Goal: Navigation & Orientation: Find specific page/section

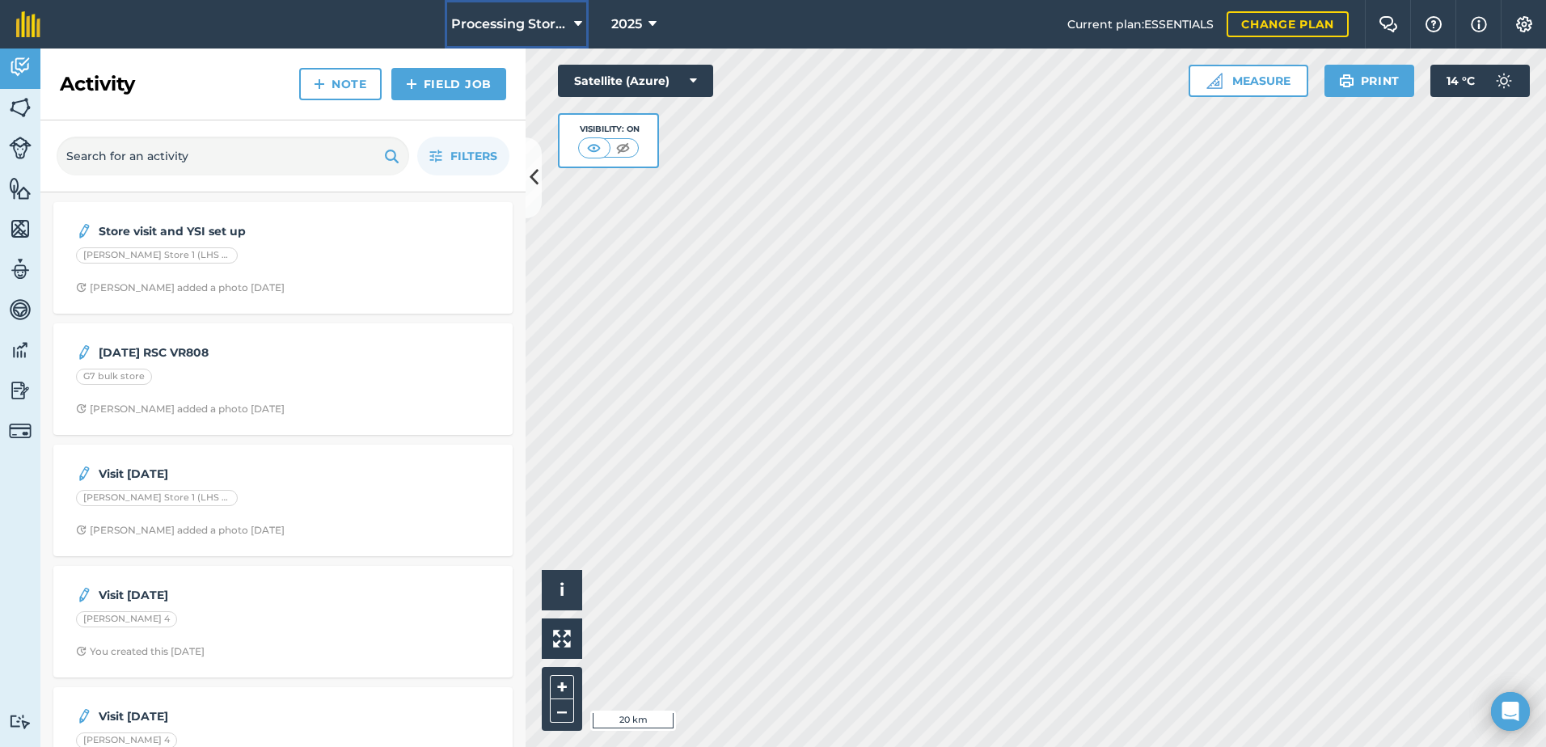
click at [552, 23] on span "Processing Stores" at bounding box center [509, 24] width 116 height 19
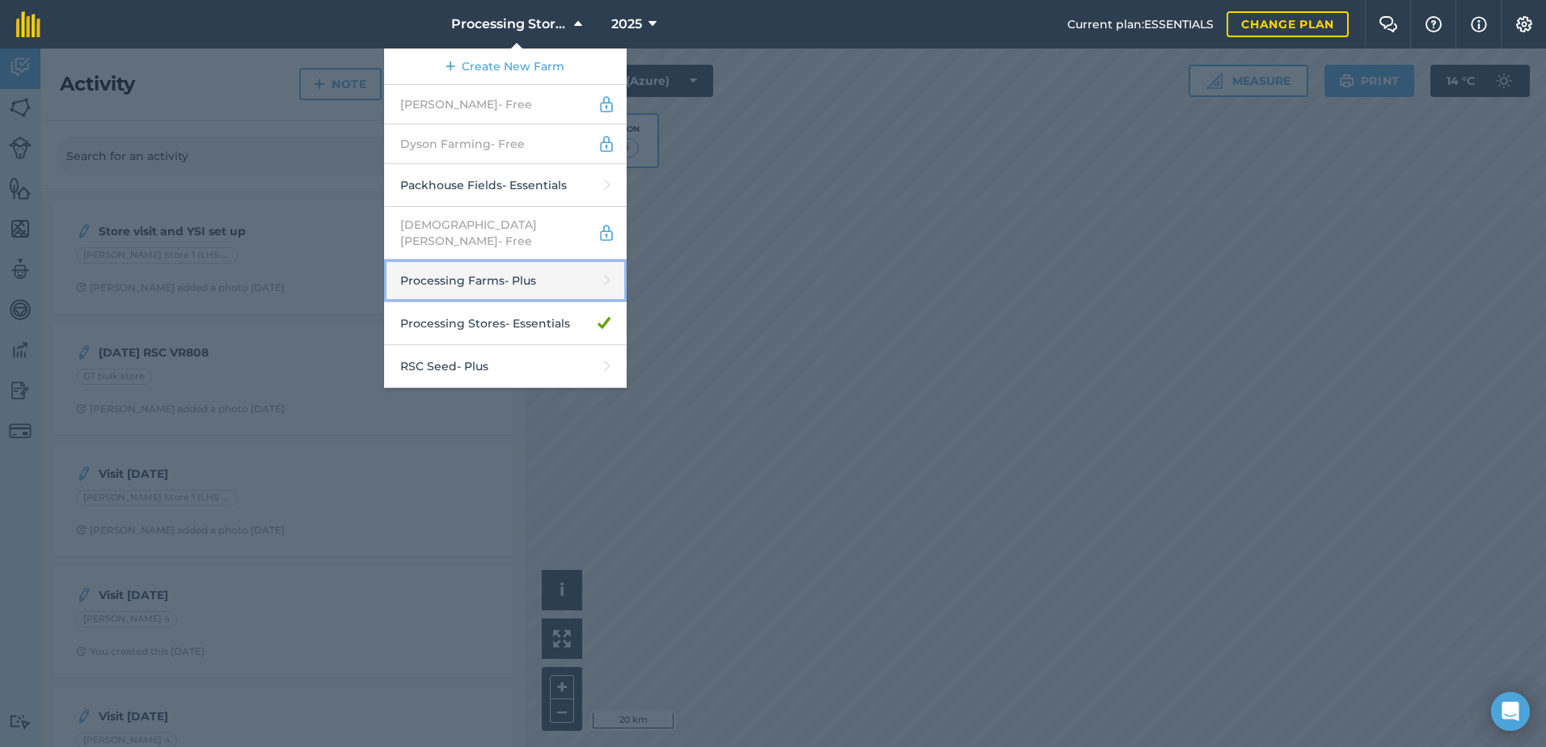
click at [520, 262] on link "Processing Farms - Plus" at bounding box center [505, 281] width 243 height 43
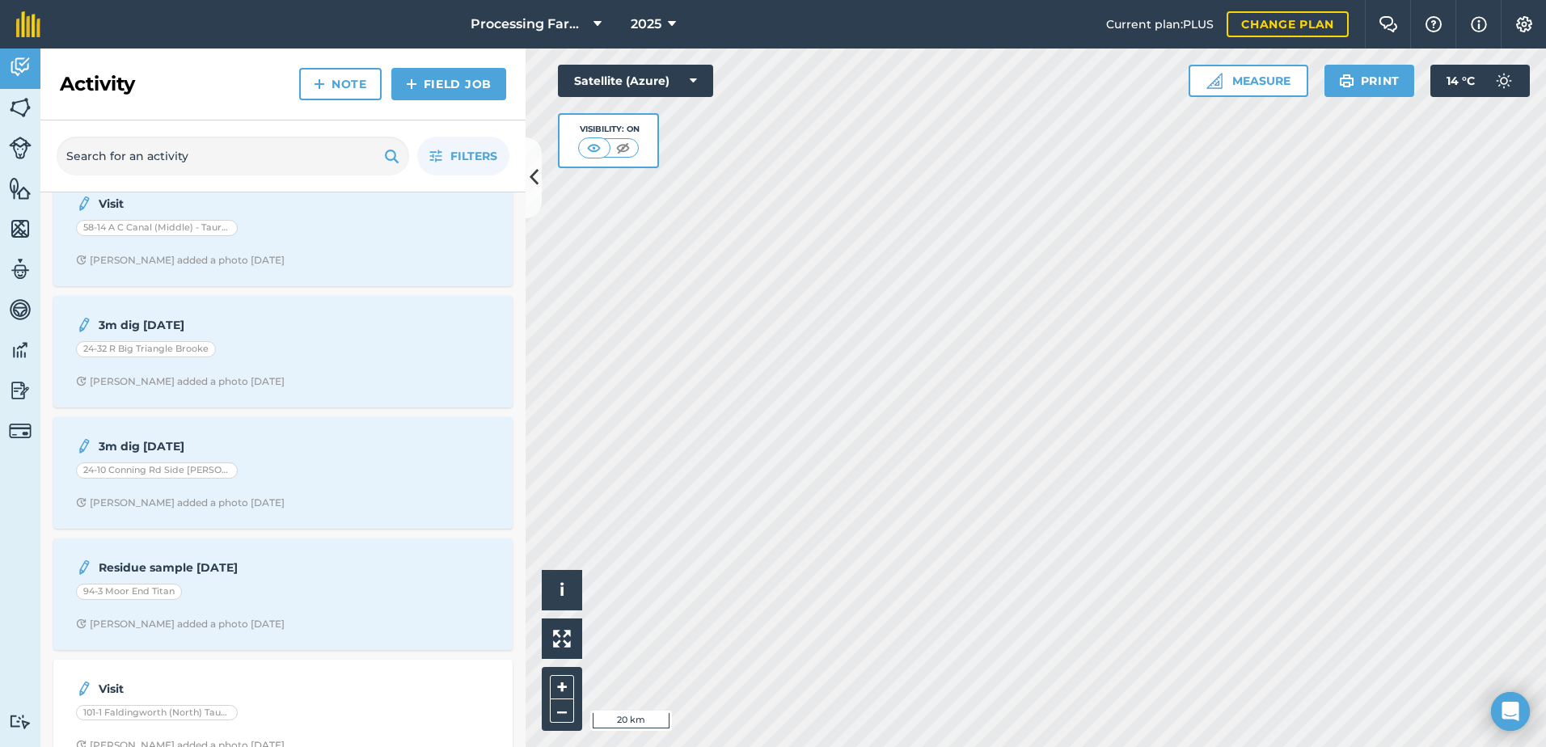
scroll to position [404, 0]
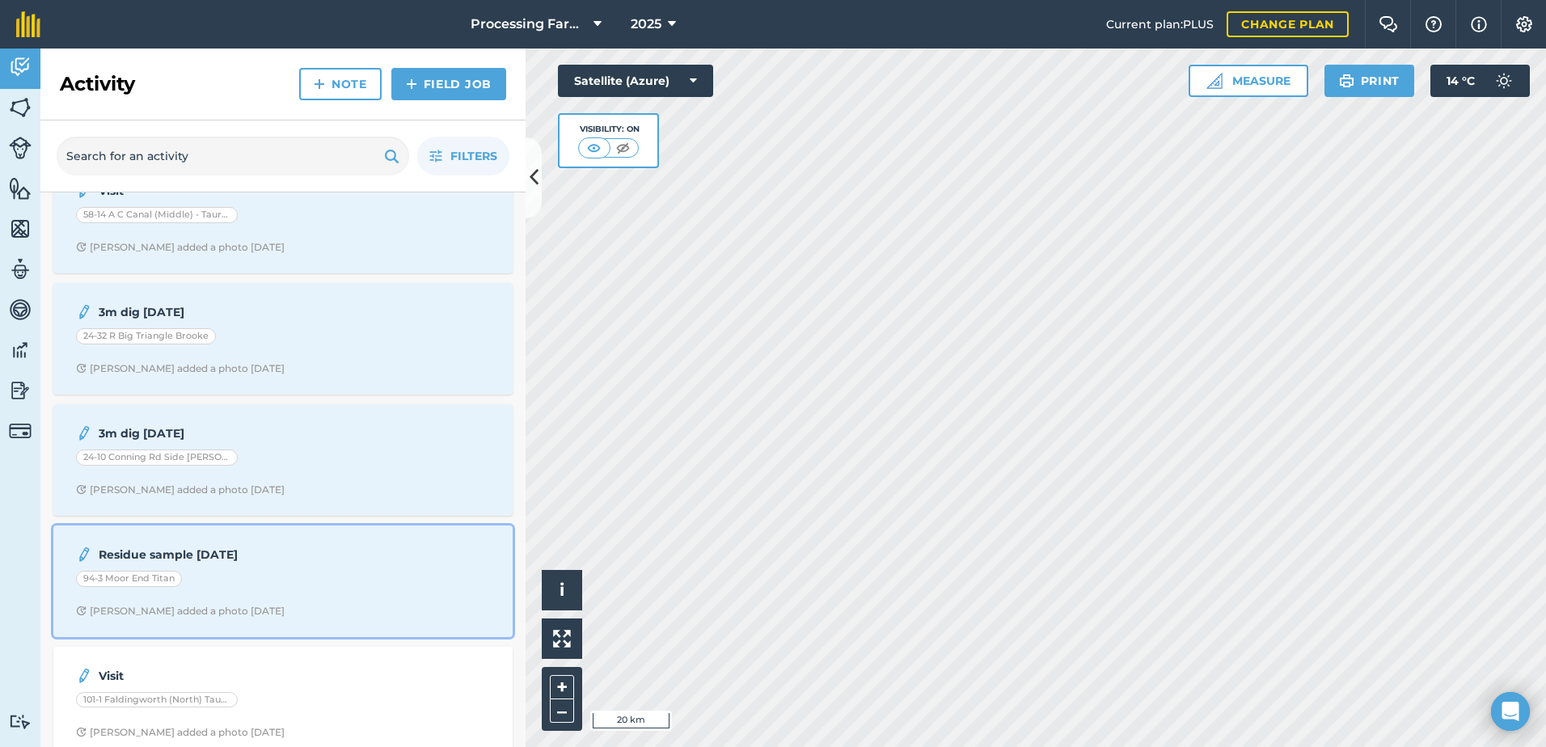
click at [302, 602] on div "Residue sample [DATE] 94-3 Moor End Titan [PERSON_NAME] added a photo [DATE]" at bounding box center [283, 581] width 440 height 92
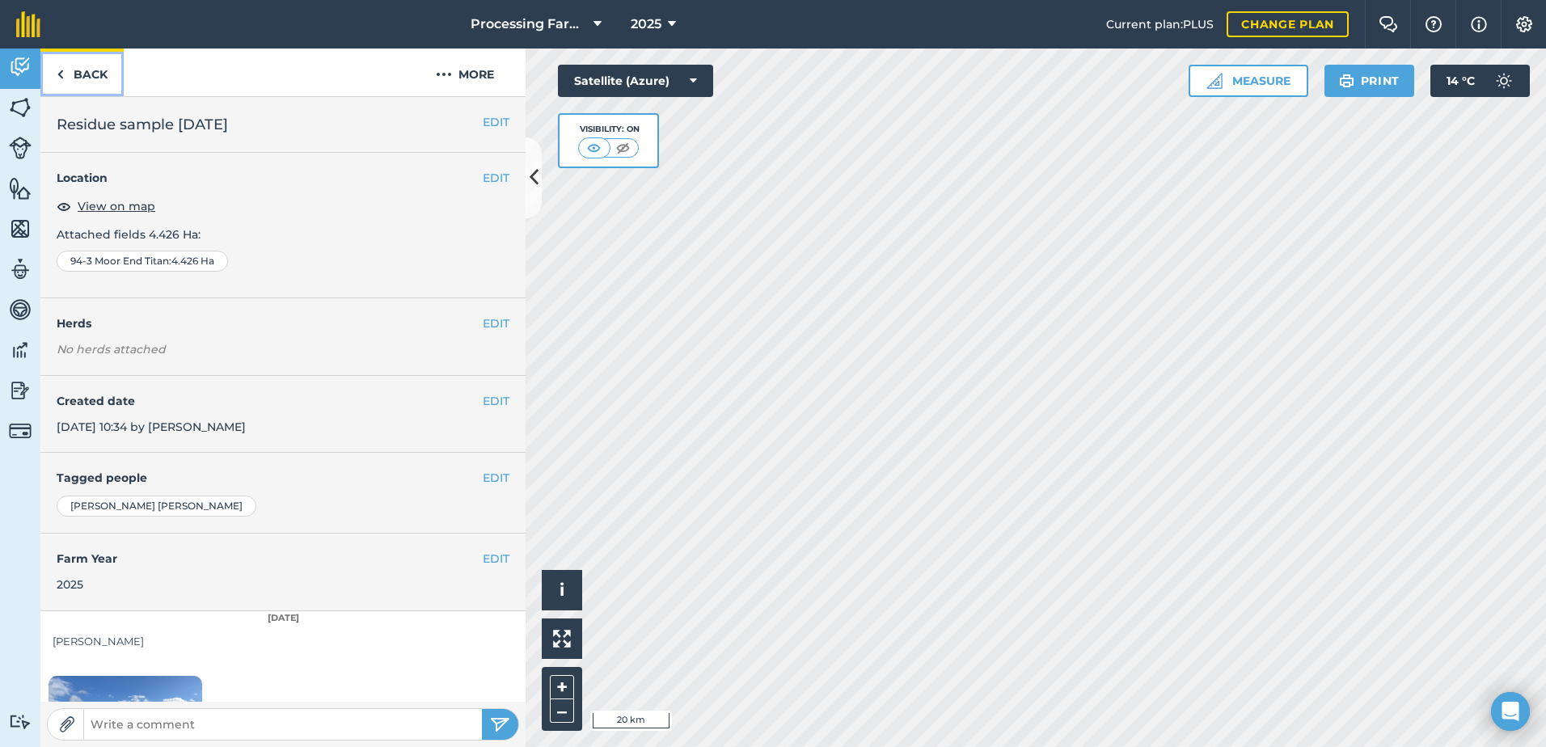
click at [74, 64] on link "Back" at bounding box center [81, 73] width 83 height 48
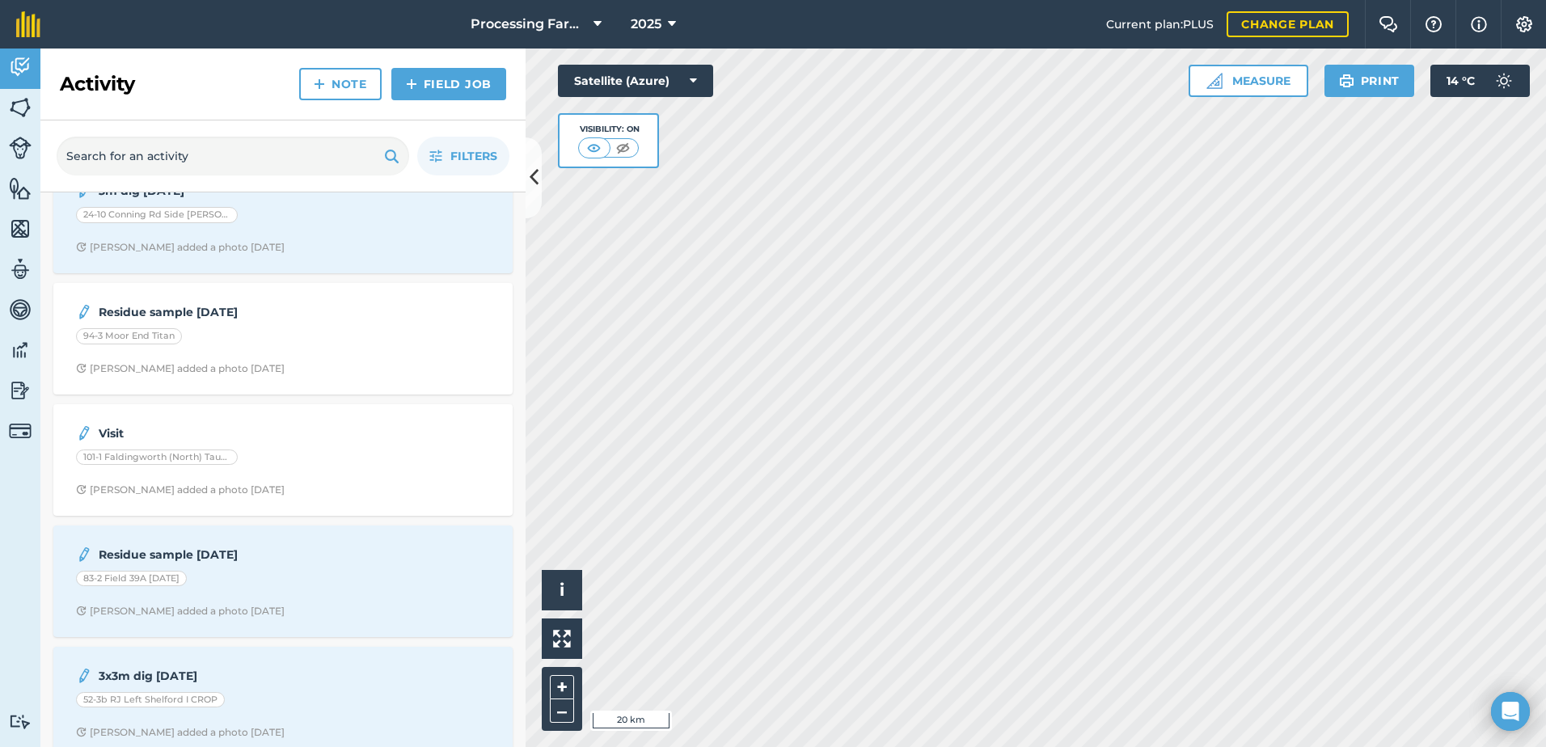
scroll to position [728, 0]
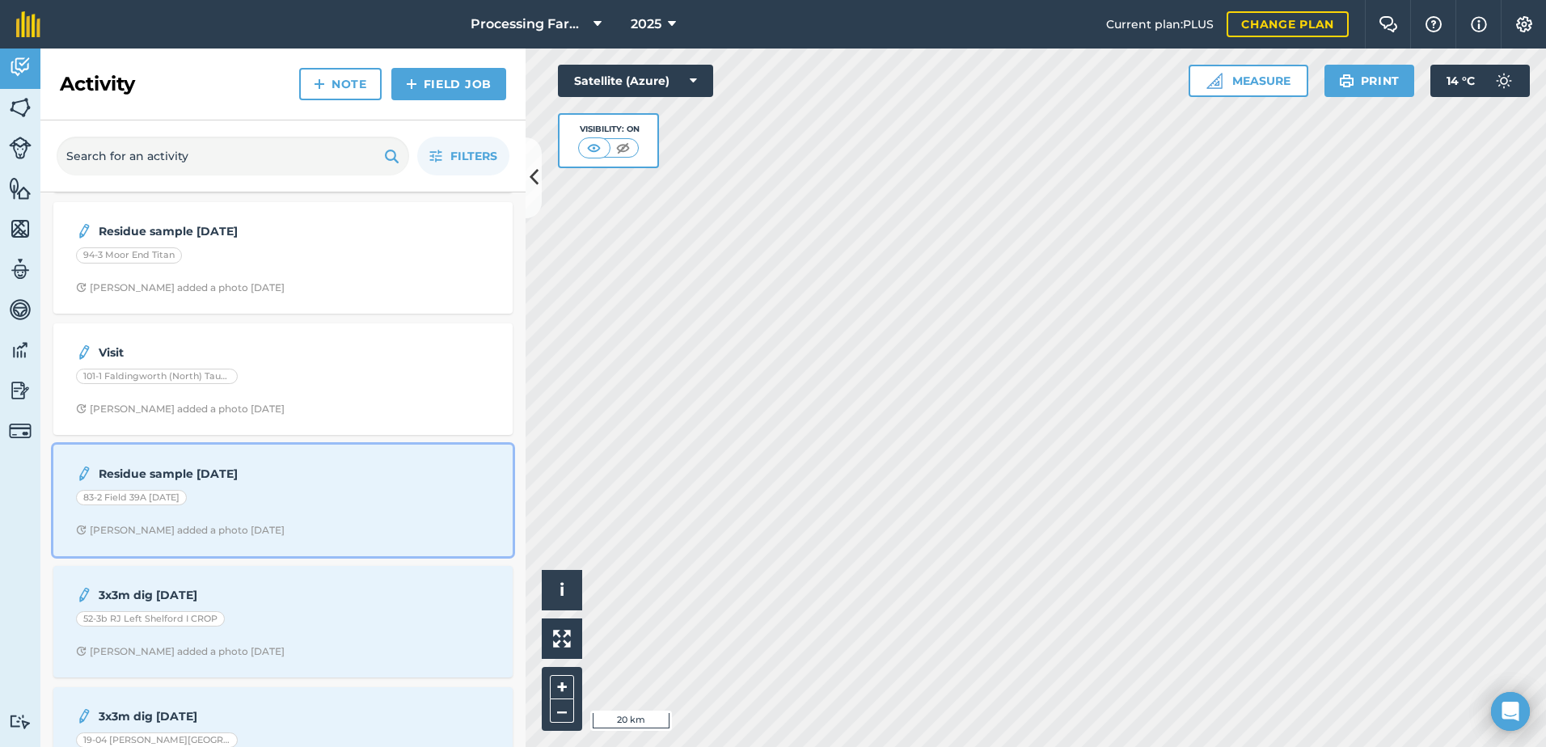
click at [217, 505] on div "83-2 Field 39A [DATE]" at bounding box center [283, 500] width 414 height 21
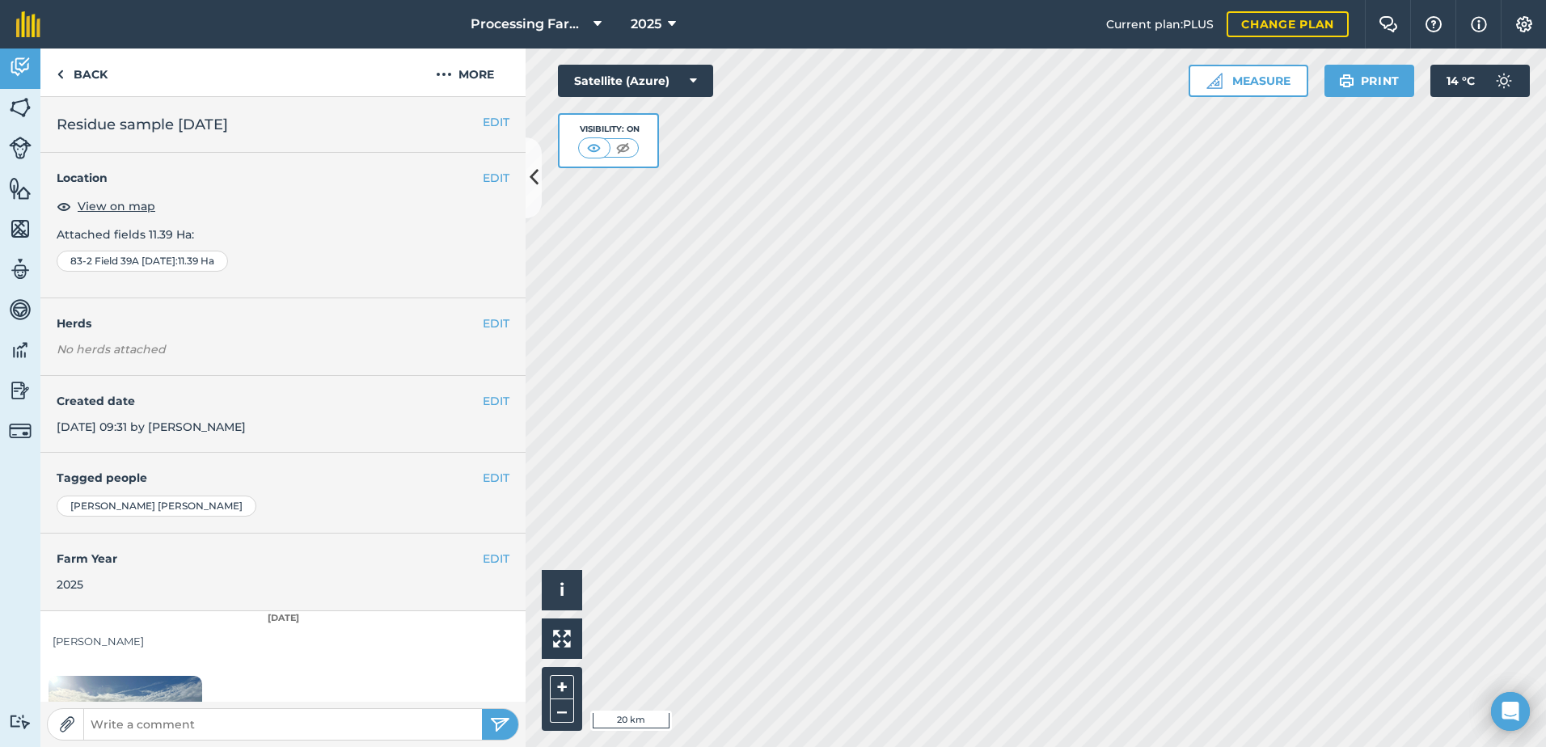
click at [162, 264] on span "83-2 Field 39A [DATE]" at bounding box center [122, 261] width 105 height 13
click at [484, 179] on button "EDIT" at bounding box center [496, 178] width 27 height 18
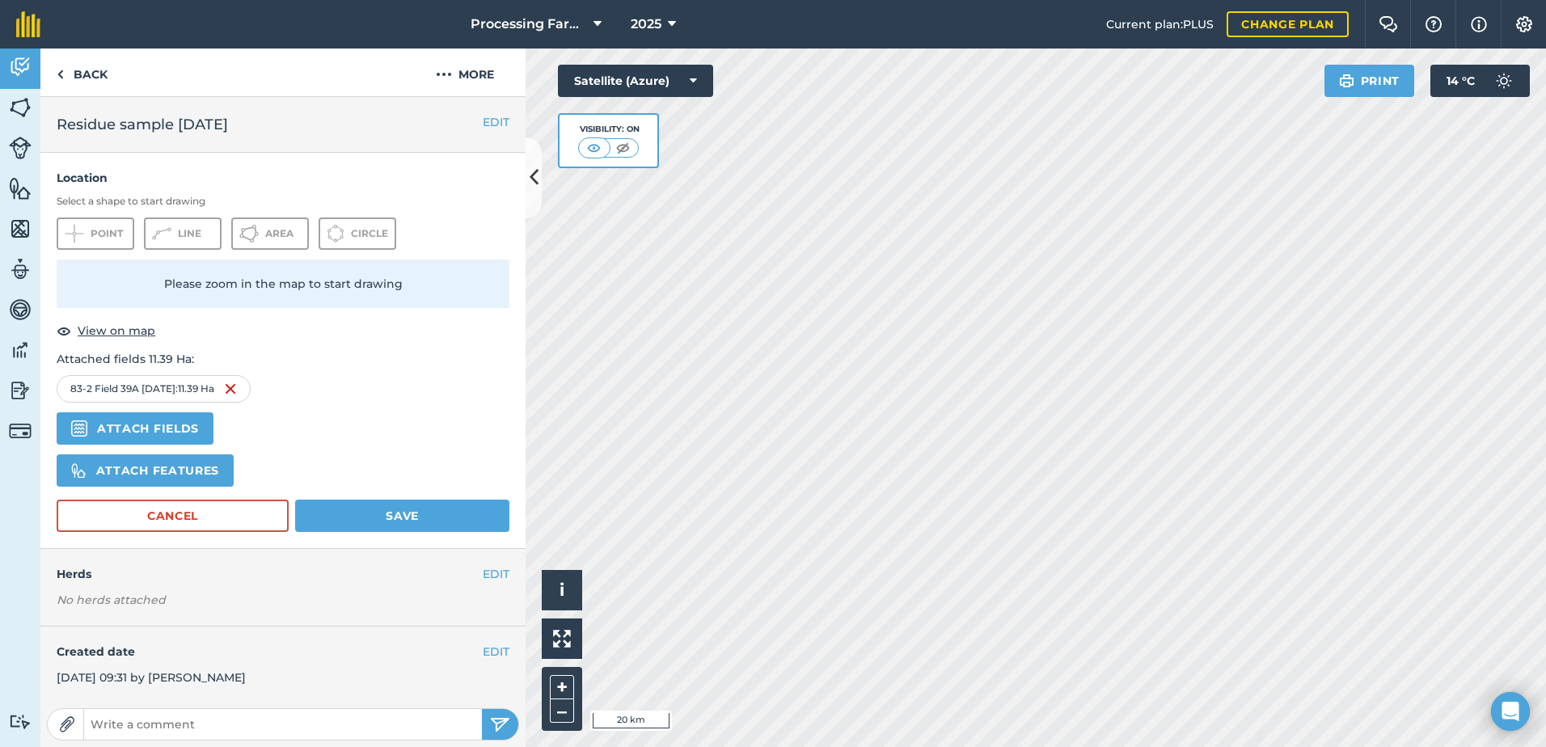
click at [418, 369] on div "Attached fields 11.39 Ha : 83-2 Field 39A [DATE] : 11.39 Ha Attach fields" at bounding box center [283, 397] width 453 height 94
click at [104, 74] on link "Back" at bounding box center [81, 73] width 83 height 48
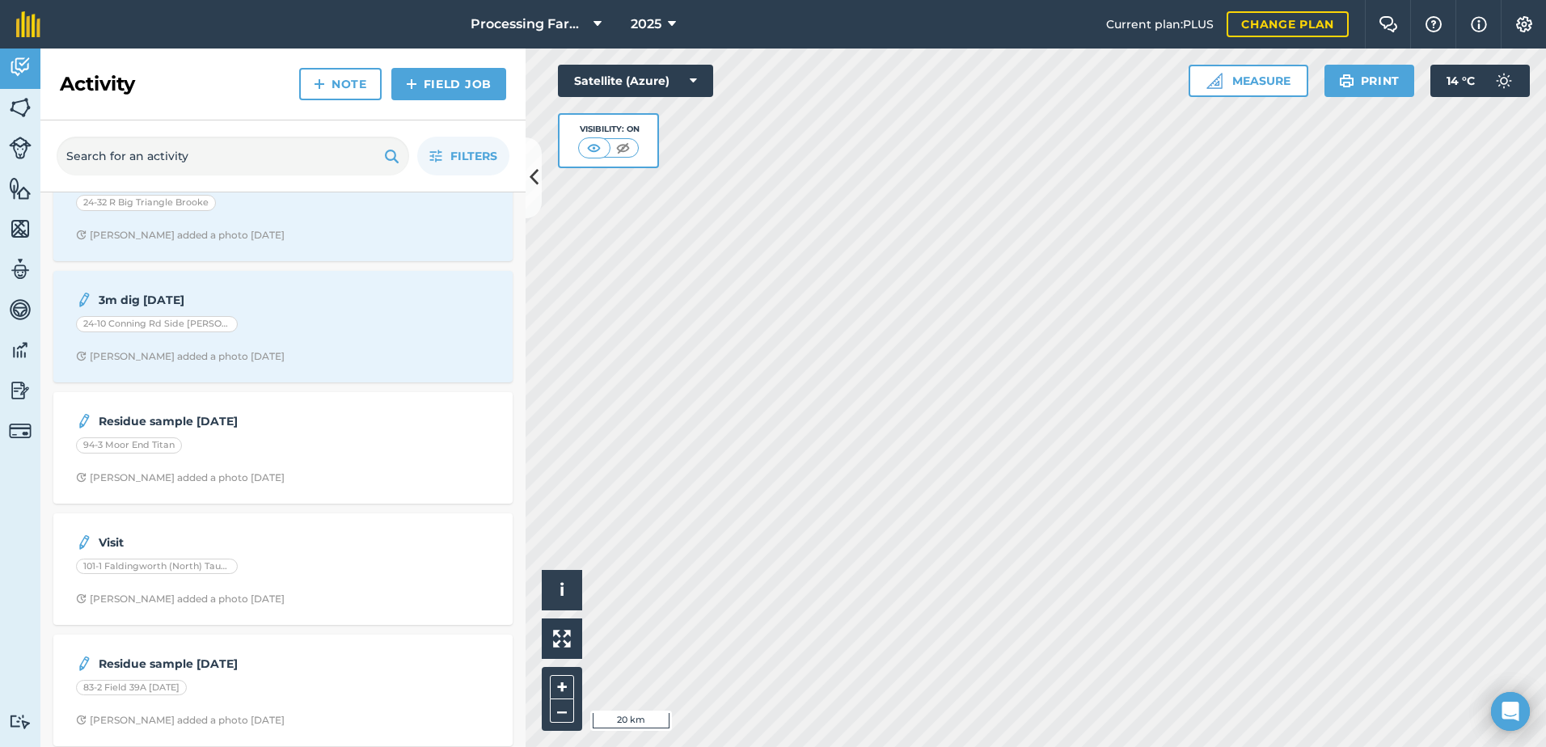
scroll to position [566, 0]
